Goal: Submit feedback/report problem: Provide input to the site owners about the experience or issues

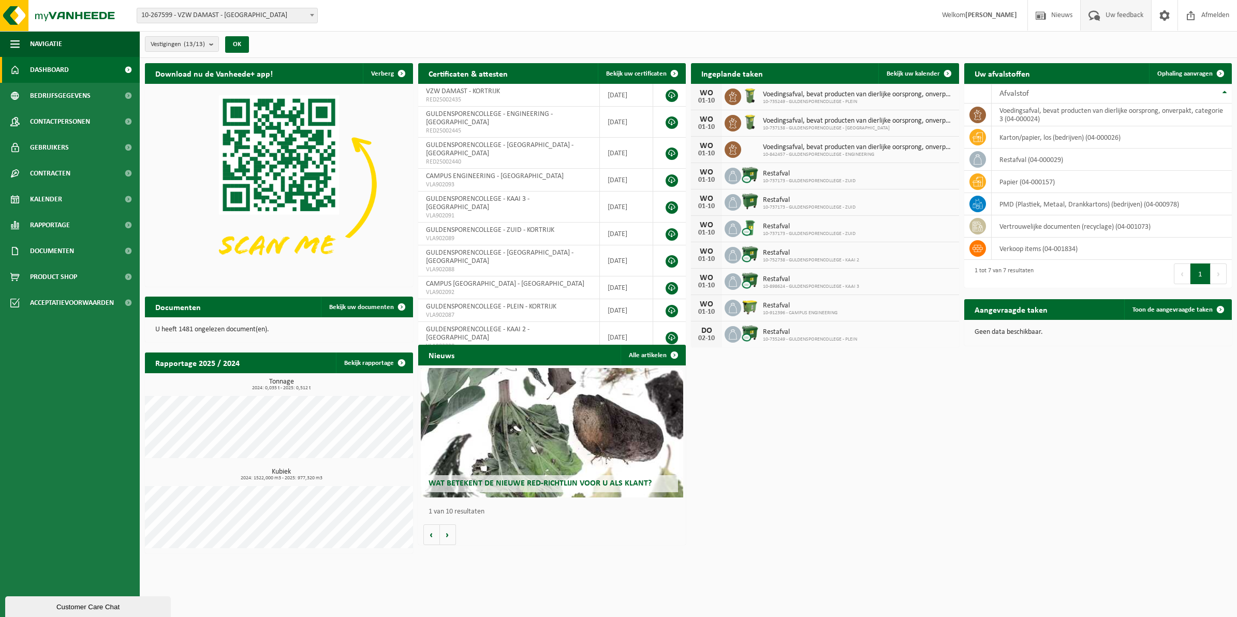
click at [1127, 11] on span "Uw feedback" at bounding box center [1124, 15] width 43 height 31
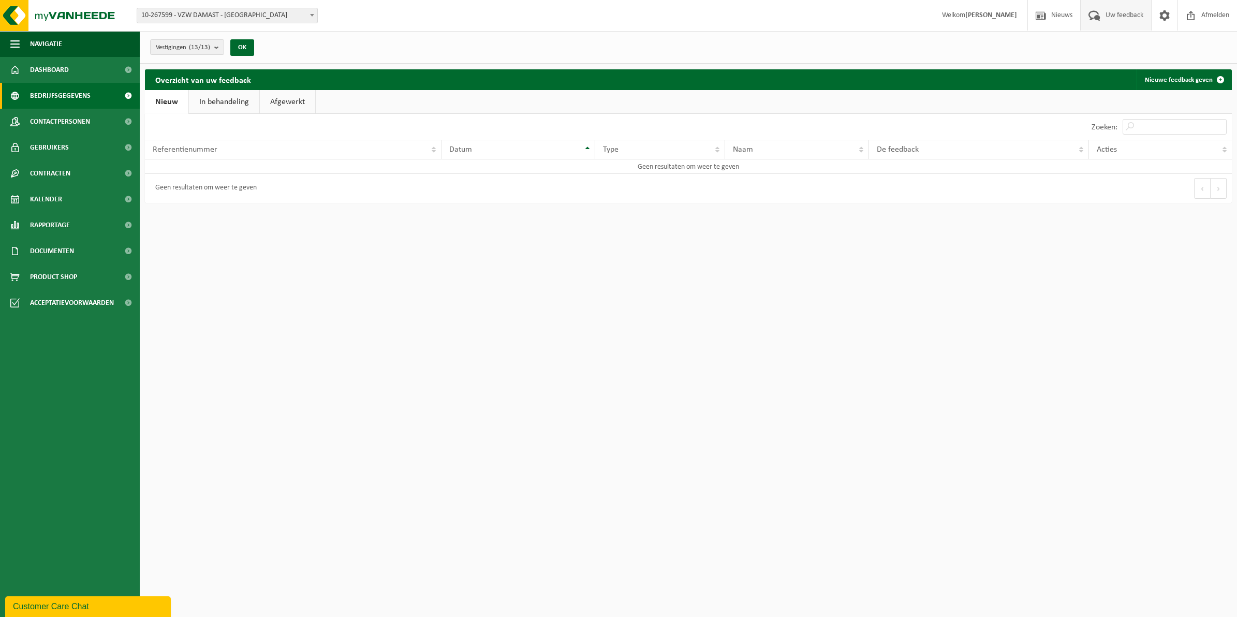
click at [66, 99] on span "Bedrijfsgegevens" at bounding box center [60, 96] width 61 height 26
